Goal: Find specific page/section: Find specific page/section

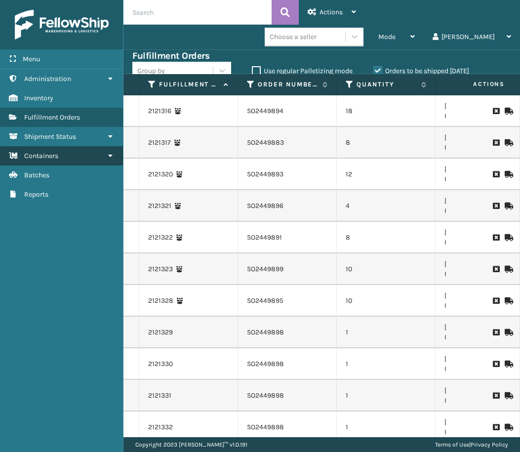
drag, startPoint x: 171, startPoint y: 15, endPoint x: 56, endPoint y: 157, distance: 183.0
click at [56, 157] on span "Containers" at bounding box center [41, 156] width 34 height 8
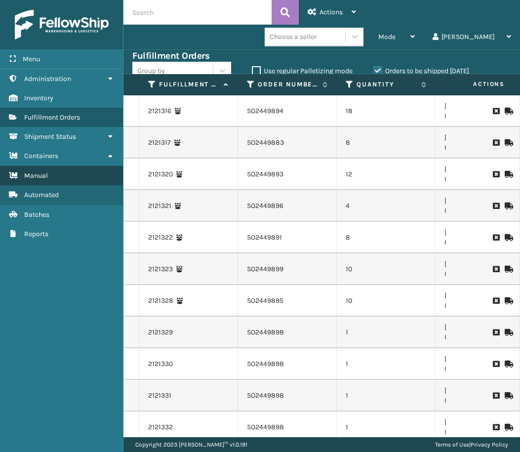
click at [57, 177] on link "Manual" at bounding box center [61, 175] width 123 height 19
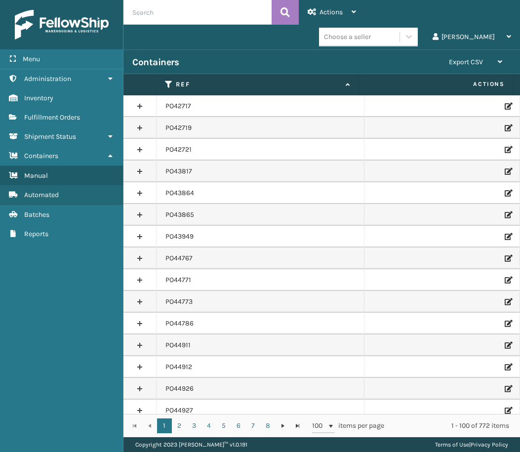
paste input "PO49705"
type input "PO49705"
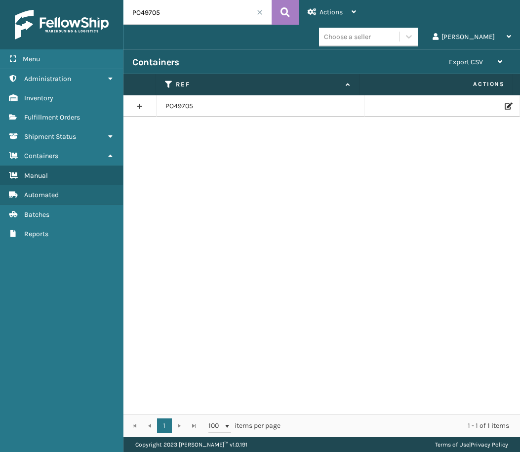
click at [503, 110] on td at bounding box center [443, 106] width 156 height 22
click at [505, 109] on icon at bounding box center [508, 106] width 6 height 7
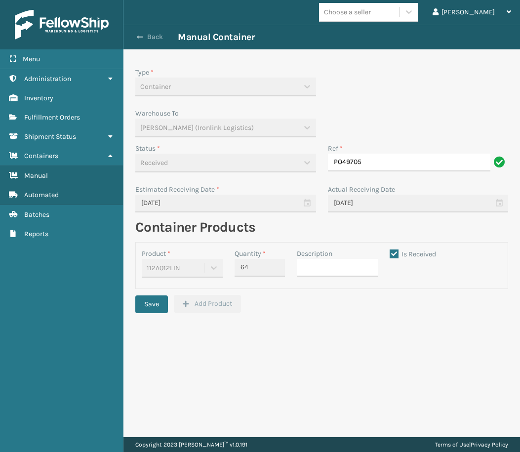
click at [161, 34] on div "Back Manual Container" at bounding box center [321, 37] width 397 height 25
click at [162, 35] on button "Back" at bounding box center [154, 37] width 45 height 9
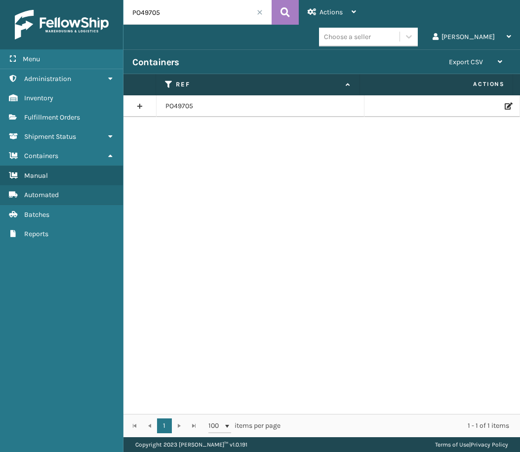
click at [164, 15] on input "PO49705" at bounding box center [197, 12] width 148 height 25
click at [164, 14] on input "PO49705" at bounding box center [197, 12] width 148 height 25
paste input "50778"
type input "PO50778"
click at [505, 106] on td at bounding box center [443, 106] width 156 height 22
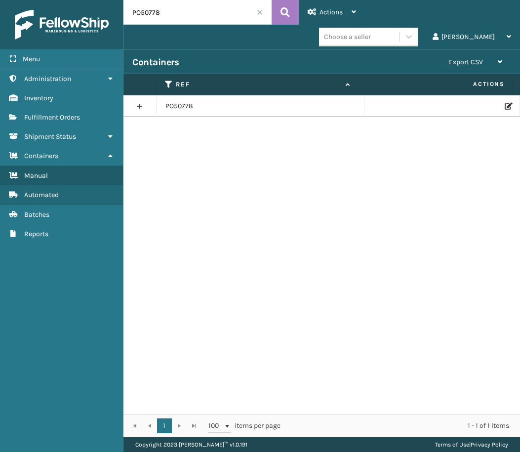
click at [505, 106] on icon at bounding box center [508, 106] width 6 height 7
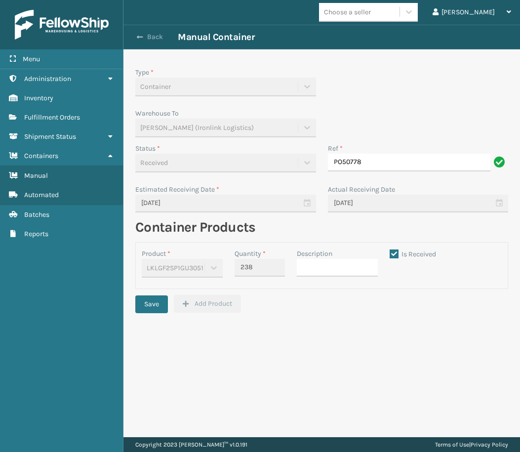
click at [145, 35] on button "Back" at bounding box center [154, 37] width 45 height 9
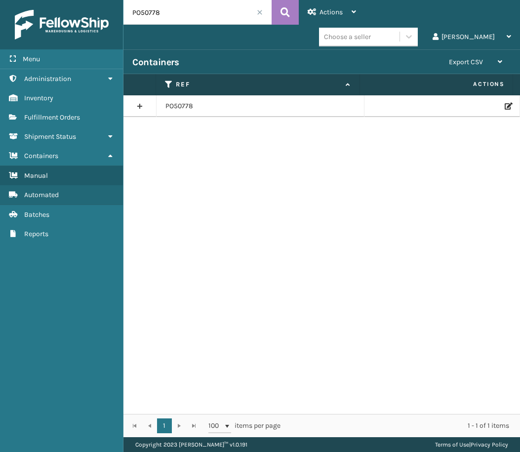
click at [150, 13] on input "PO50778" at bounding box center [197, 12] width 148 height 25
paste input "49574"
type input "PO49574"
drag, startPoint x: 501, startPoint y: 101, endPoint x: 513, endPoint y: 122, distance: 25.0
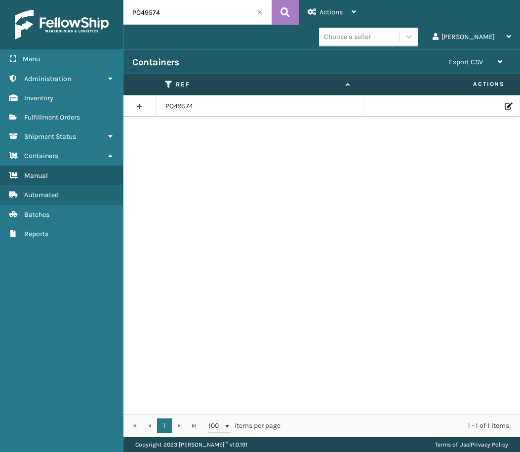
click at [501, 103] on td at bounding box center [443, 106] width 156 height 22
click at [505, 106] on icon at bounding box center [508, 106] width 6 height 7
